Goal: Navigation & Orientation: Find specific page/section

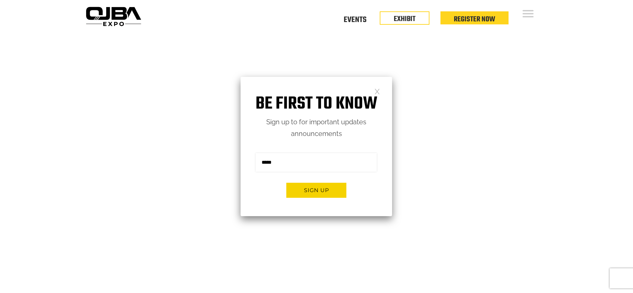
click at [375, 90] on link at bounding box center [377, 91] width 6 height 6
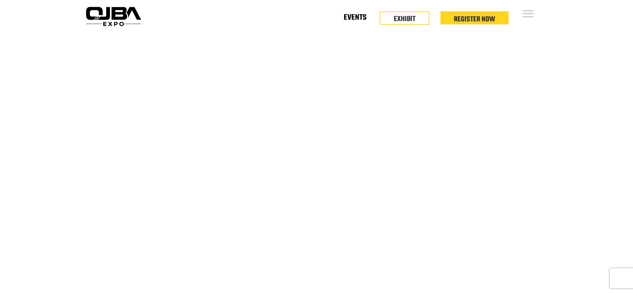
click at [349, 18] on link "Events" at bounding box center [355, 19] width 23 height 2
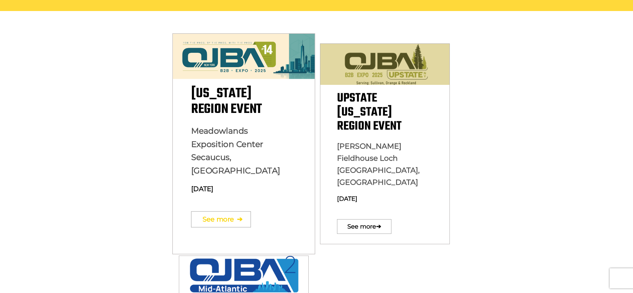
scroll to position [167, 0]
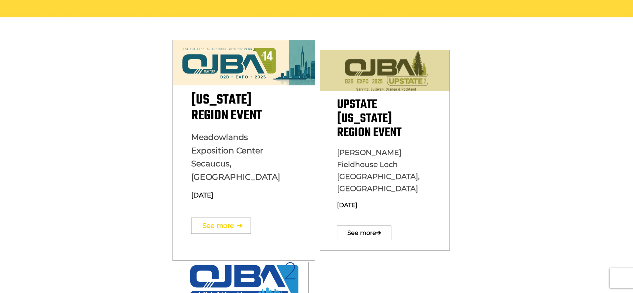
click at [236, 217] on link "See more ➔" at bounding box center [221, 225] width 60 height 16
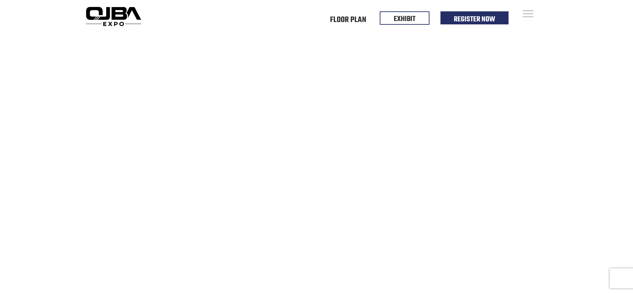
click at [531, 8] on div "Floor Plan Floor Plan Events Floor Plan EXHIBIT Register Now" at bounding box center [347, 16] width 406 height 32
click at [391, 3] on div "Floor Plan Floor Plan Events Floor Plan EXHIBIT Register Now" at bounding box center [347, 16] width 406 height 32
click at [346, 18] on link "Floor Plan" at bounding box center [348, 19] width 36 height 2
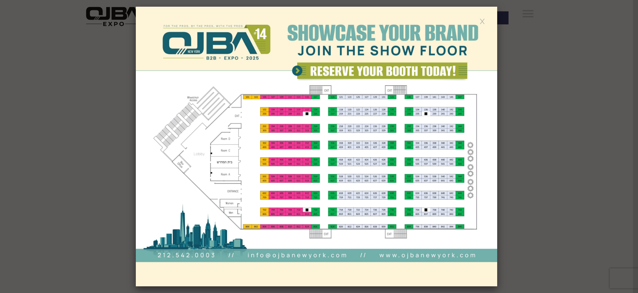
click at [292, 175] on img at bounding box center [316, 146] width 361 height 279
click at [483, 21] on link at bounding box center [482, 21] width 6 height 6
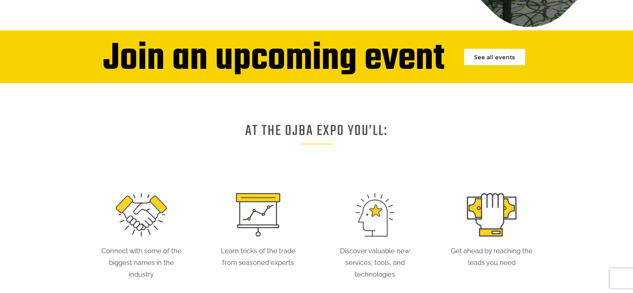
scroll to position [208, 0]
